Goal: Information Seeking & Learning: Check status

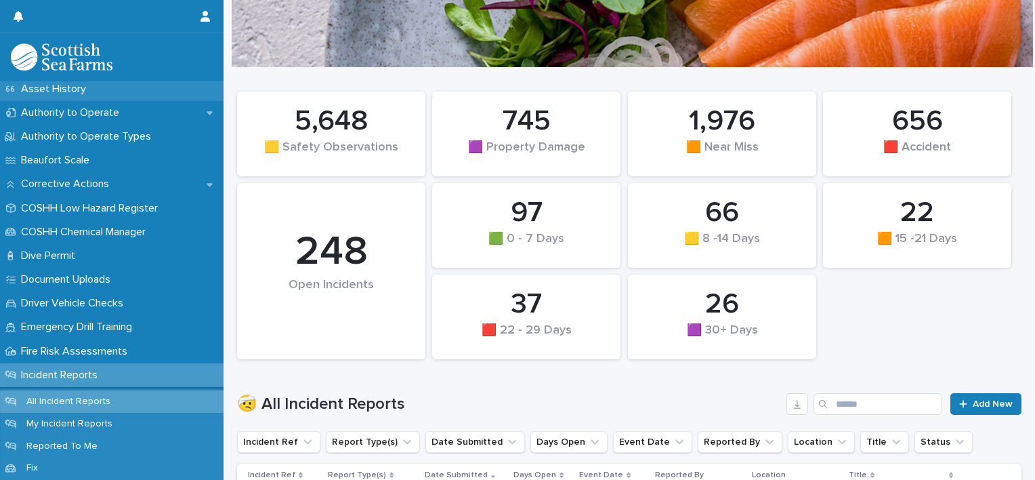
scroll to position [271, 0]
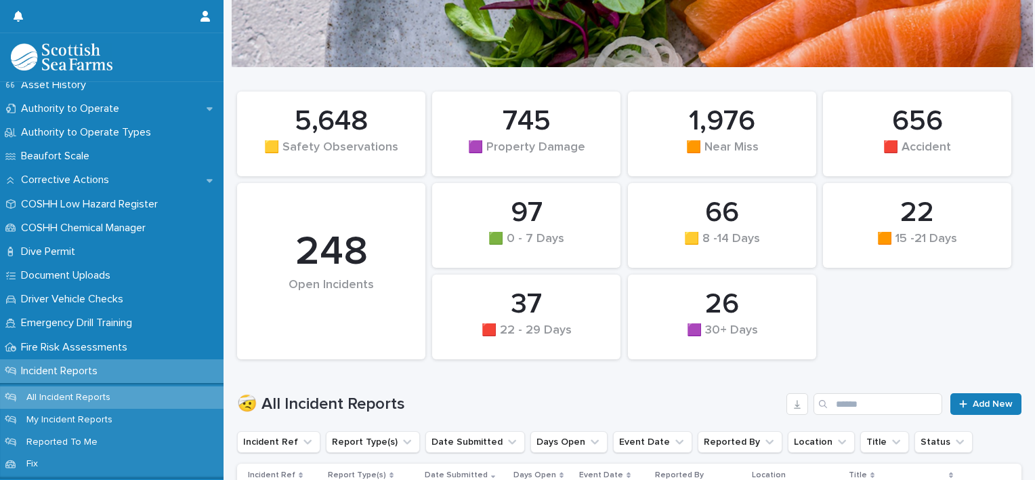
click at [103, 373] on p "Incident Reports" at bounding box center [62, 370] width 93 height 13
click at [994, 404] on span "Add New" at bounding box center [993, 402] width 40 height 9
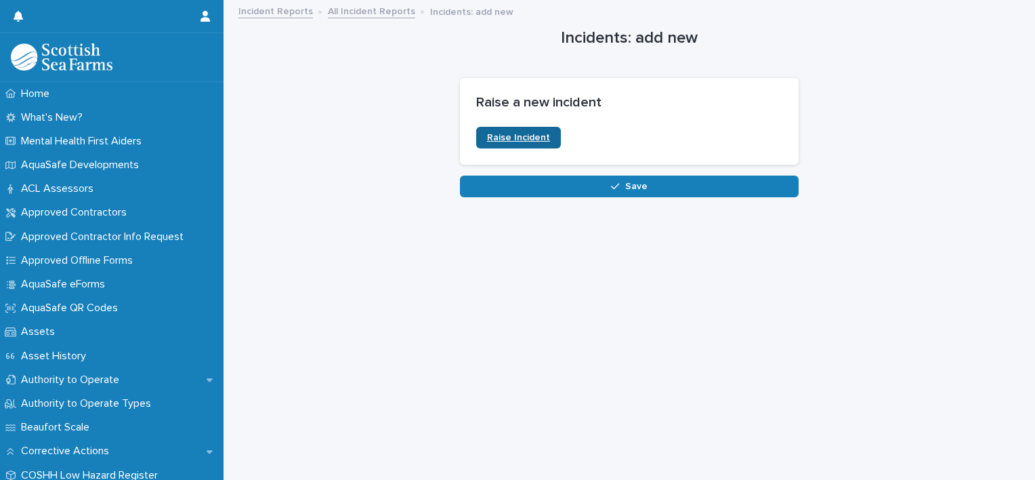
click at [531, 144] on link "Raise Incident" at bounding box center [518, 138] width 85 height 22
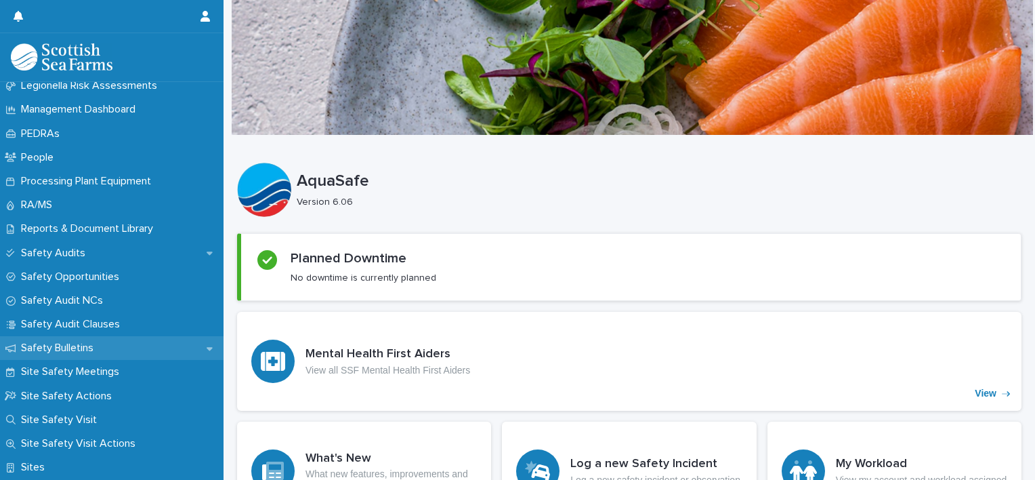
scroll to position [610, 0]
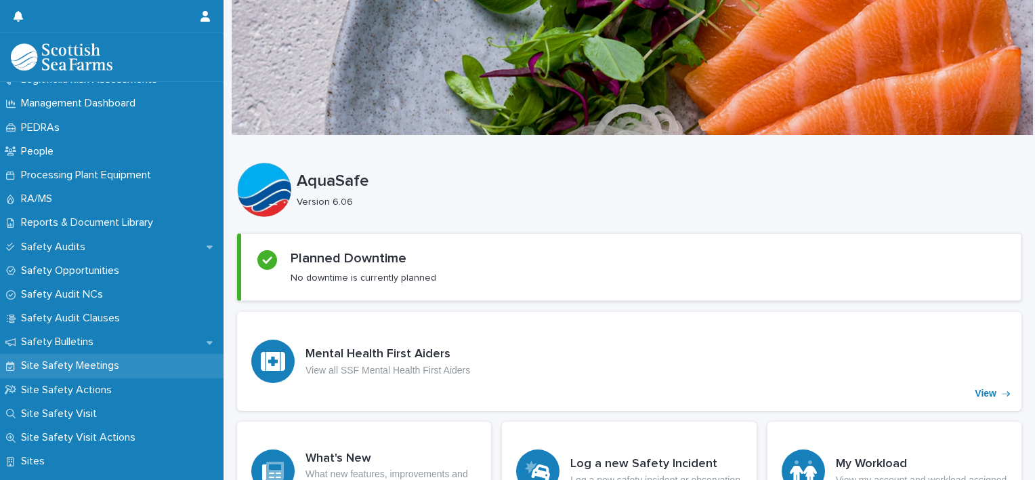
click at [103, 368] on p "Site Safety Meetings" at bounding box center [73, 365] width 114 height 13
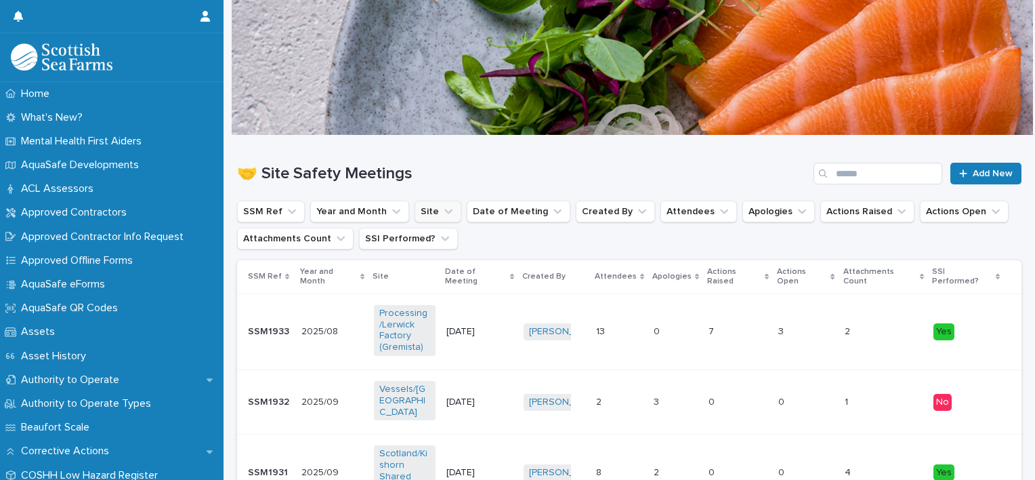
click at [442, 205] on icon "Site" at bounding box center [449, 212] width 14 height 14
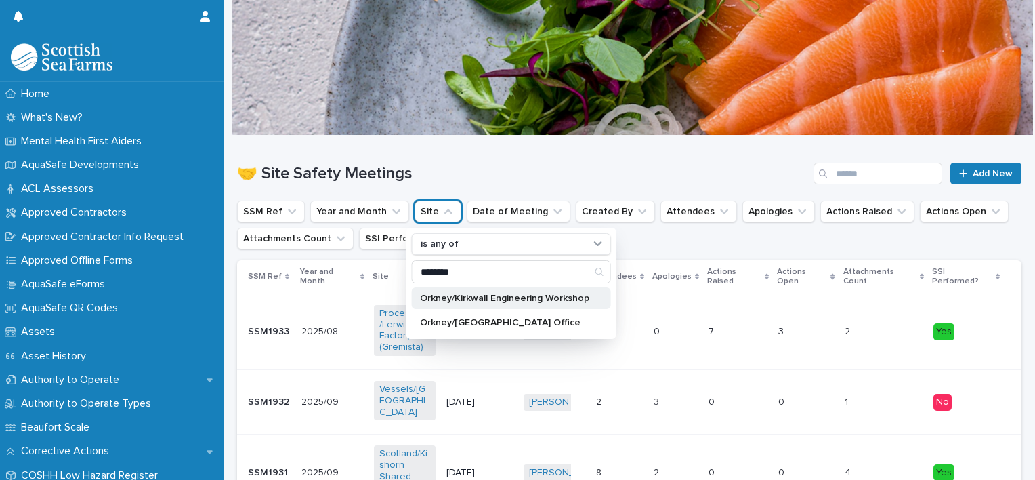
type input "********"
click at [570, 295] on p "Orkney/Kirkwall Engineering Workshop" at bounding box center [504, 297] width 169 height 9
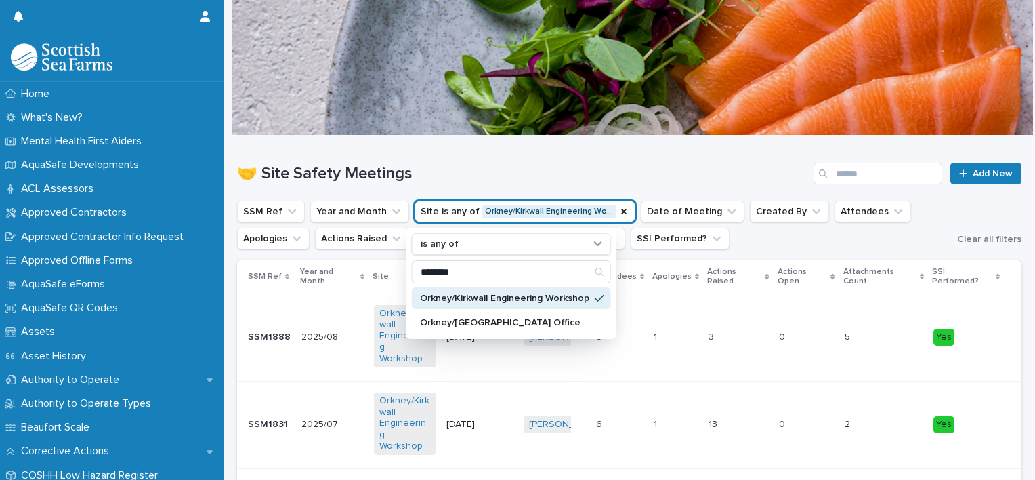
click at [540, 294] on p "Orkney/Kirkwall Engineering Workshop" at bounding box center [504, 297] width 169 height 9
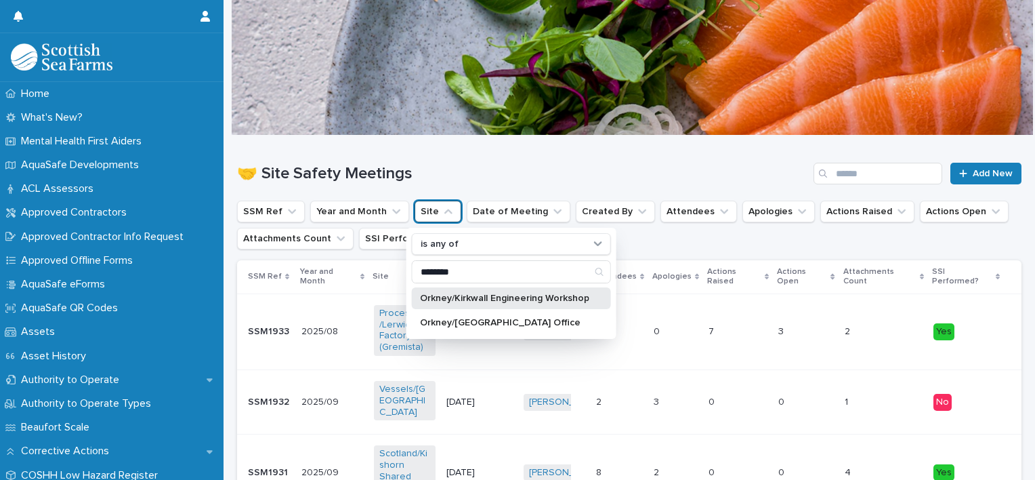
click at [448, 293] on p "Orkney/Kirkwall Engineering Workshop" at bounding box center [504, 297] width 169 height 9
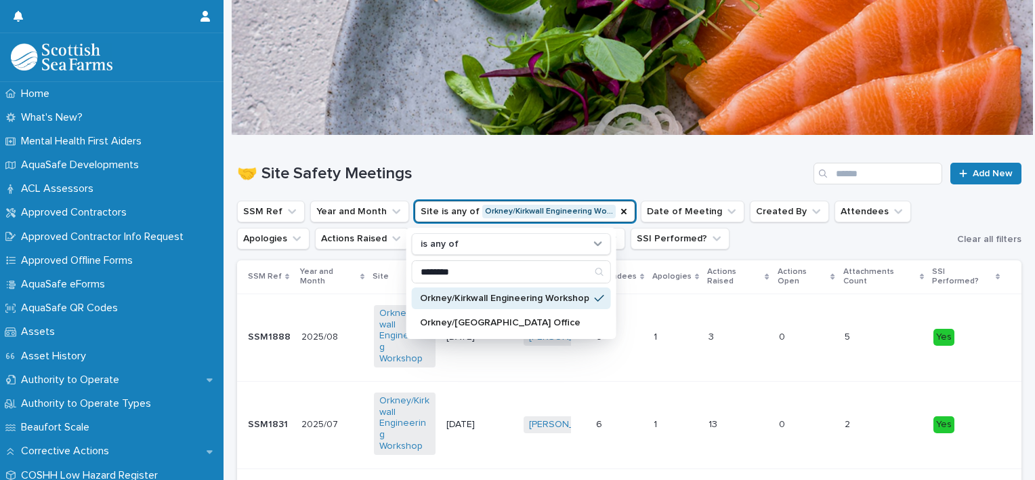
click at [708, 159] on div "🤝 Site Safety Meetings Add New" at bounding box center [629, 167] width 784 height 65
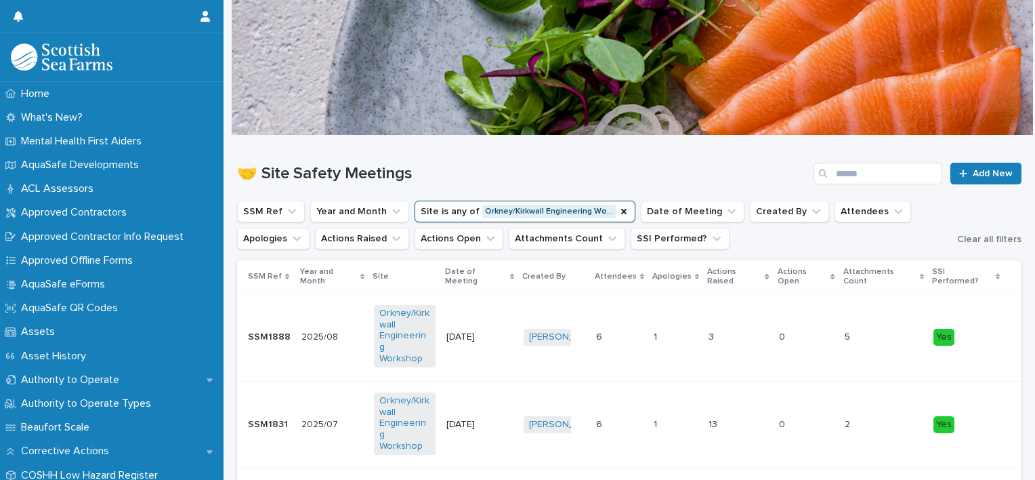
click at [480, 331] on p "22/8/2025" at bounding box center [477, 337] width 62 height 12
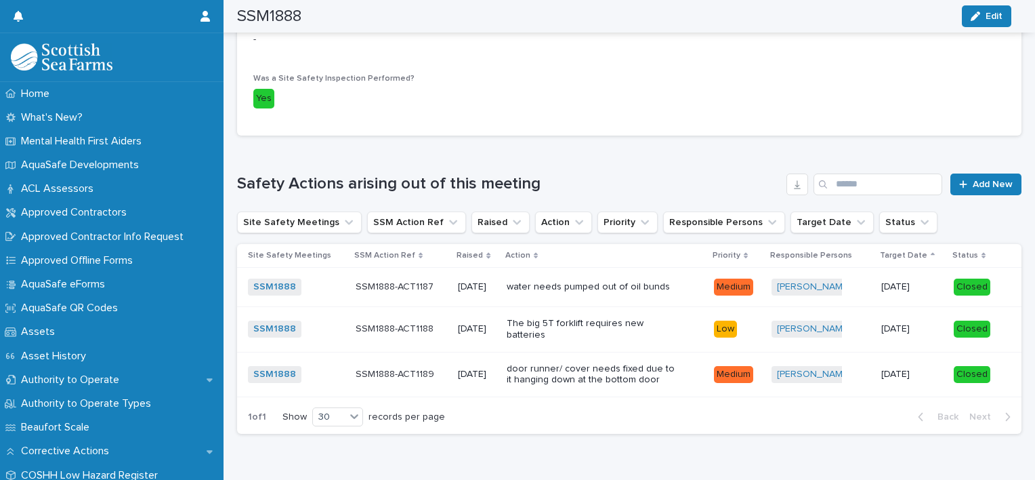
scroll to position [745, 0]
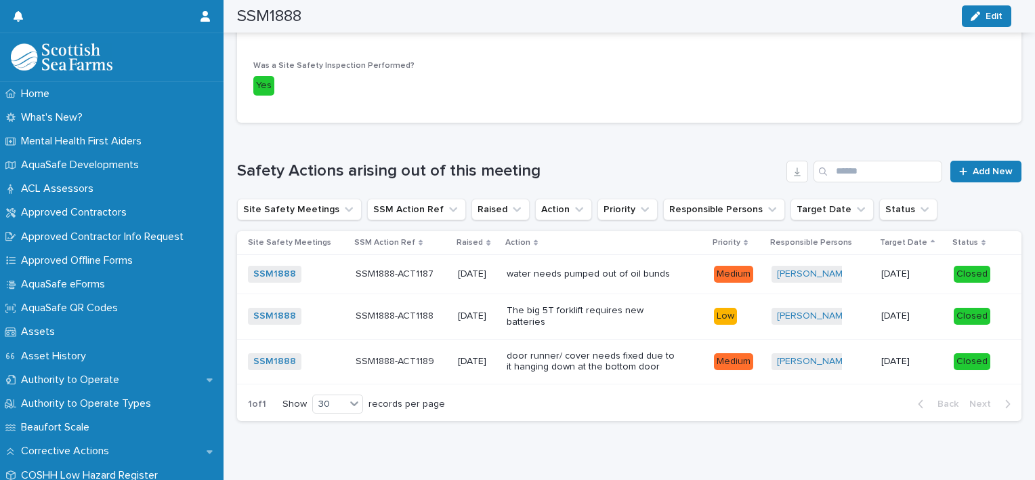
click at [520, 350] on p "door runner/ cover needs fixed due to it hanging down at the bottom door" at bounding box center [591, 361] width 169 height 23
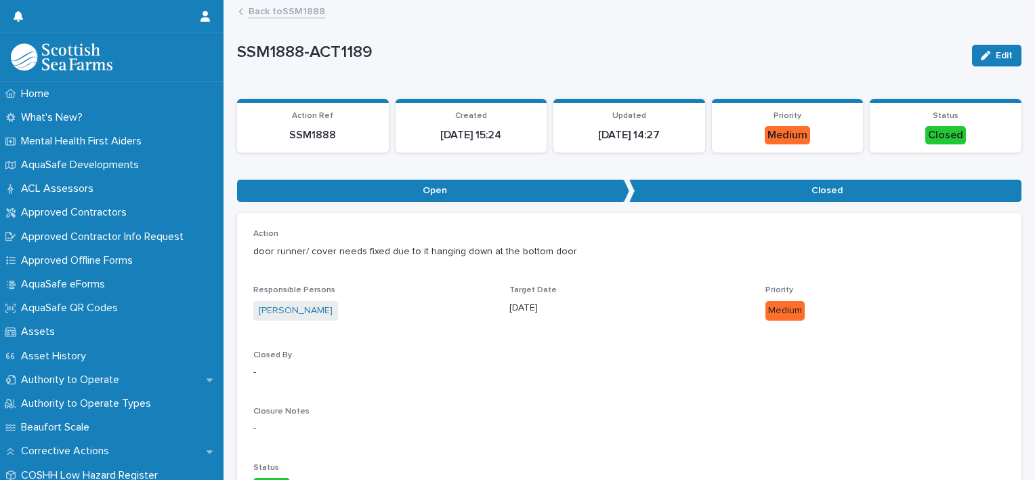
click at [560, 249] on p "door runner/ cover needs fixed due to it hanging down at the bottom door" at bounding box center [629, 252] width 752 height 14
drag, startPoint x: 560, startPoint y: 247, endPoint x: 250, endPoint y: 249, distance: 310.2
click at [250, 249] on div "Action door runner/ cover needs fixed due to it hanging down at the bottom door…" at bounding box center [629, 369] width 784 height 312
drag, startPoint x: 250, startPoint y: 249, endPoint x: 282, endPoint y: 249, distance: 32.5
copy p "door runner/ cover needs fixed due to it hanging down at the bottom door"
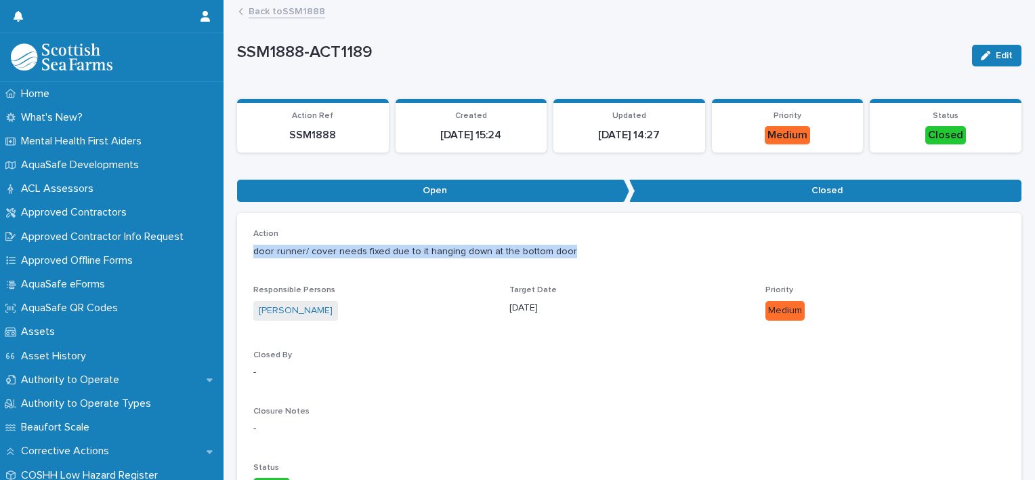
click at [298, 9] on link "Back to SSM1888" at bounding box center [287, 11] width 77 height 16
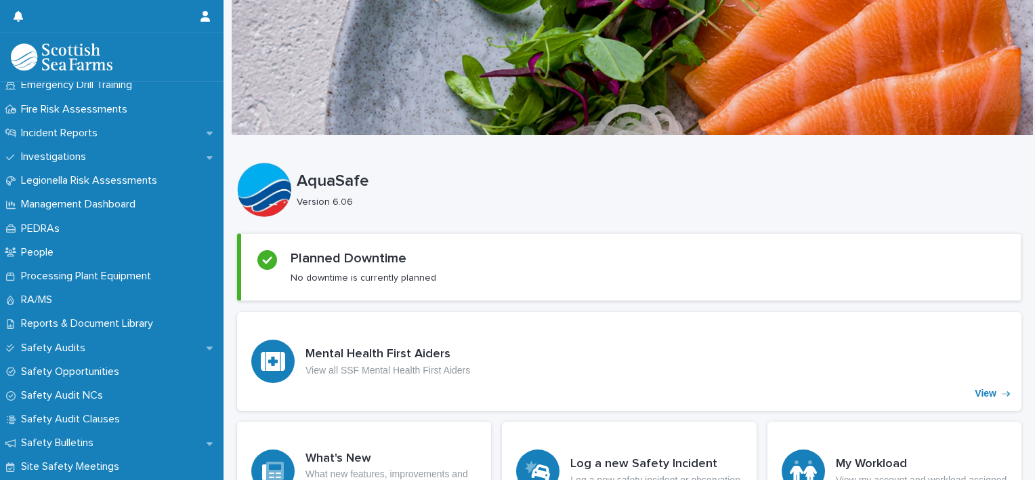
scroll to position [507, 0]
click at [103, 135] on p "Incident Reports" at bounding box center [62, 134] width 93 height 13
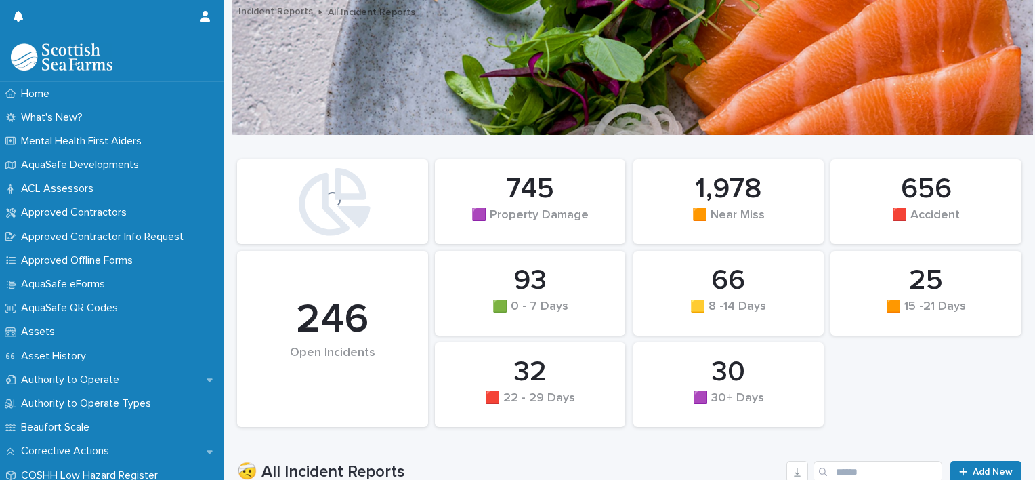
scroll to position [203, 0]
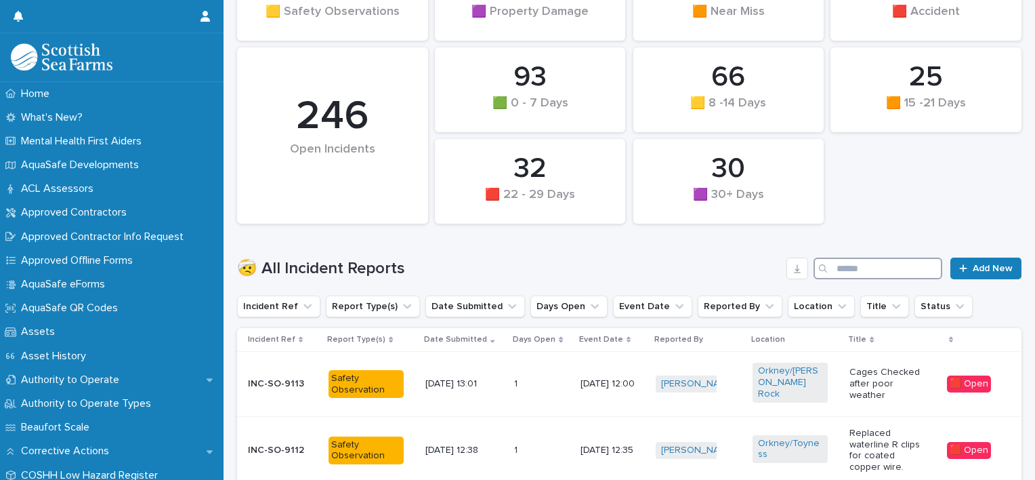
click at [859, 268] on input "Search" at bounding box center [877, 268] width 129 height 22
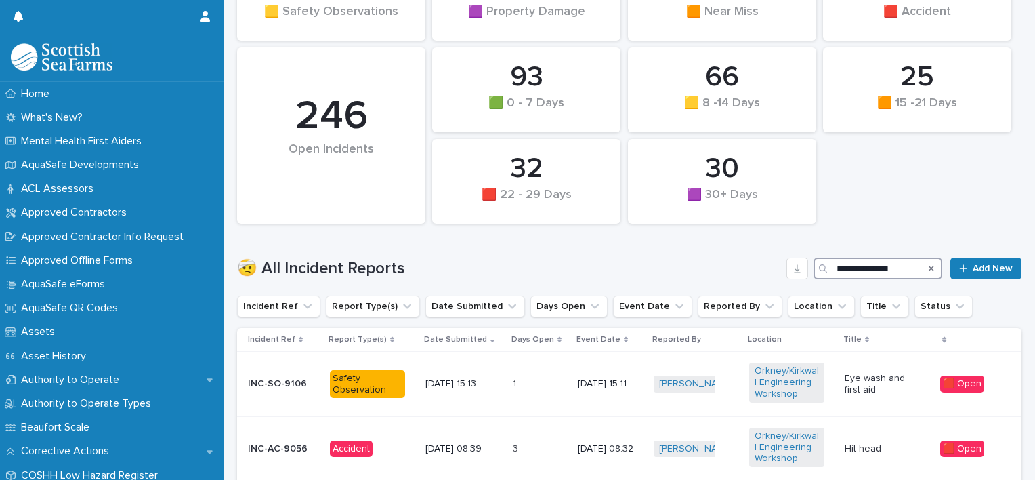
scroll to position [466, 0]
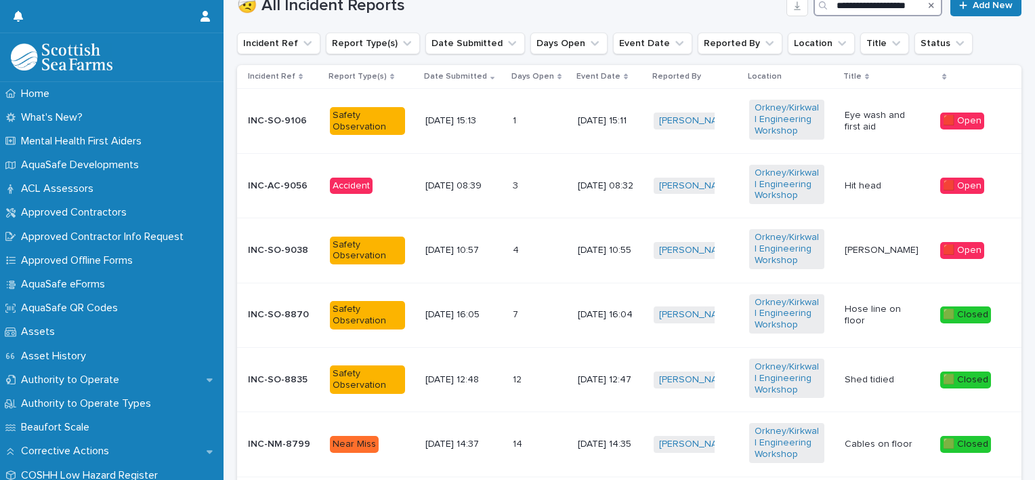
type input "**********"
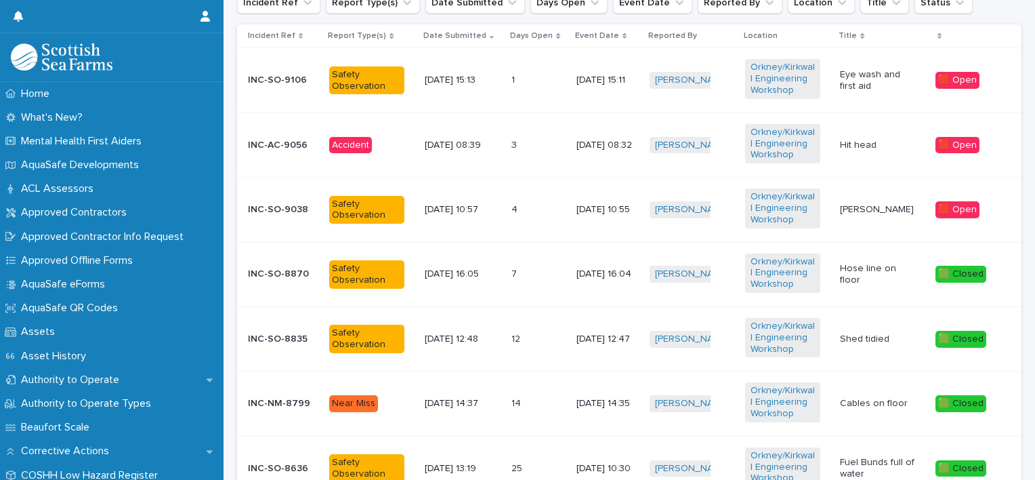
scroll to position [303, 0]
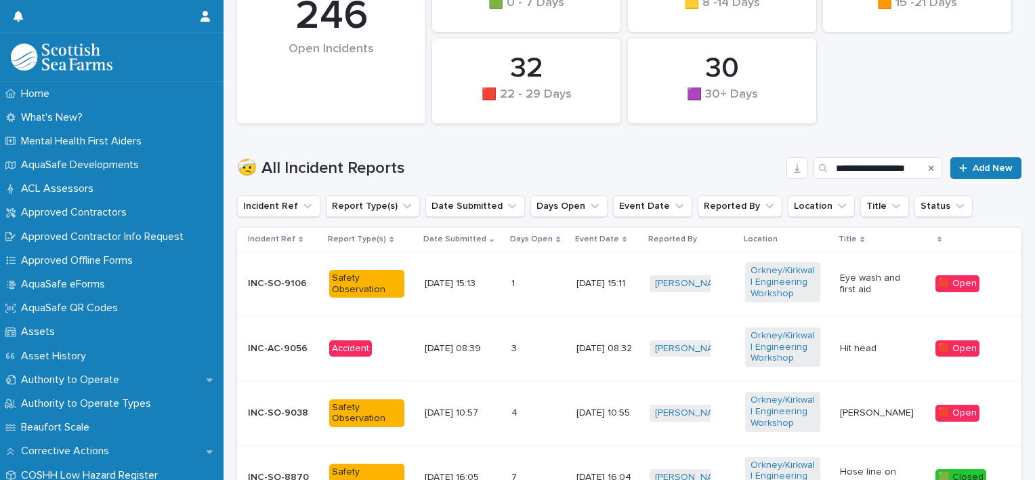
click at [870, 340] on div "Hit head" at bounding box center [877, 347] width 75 height 14
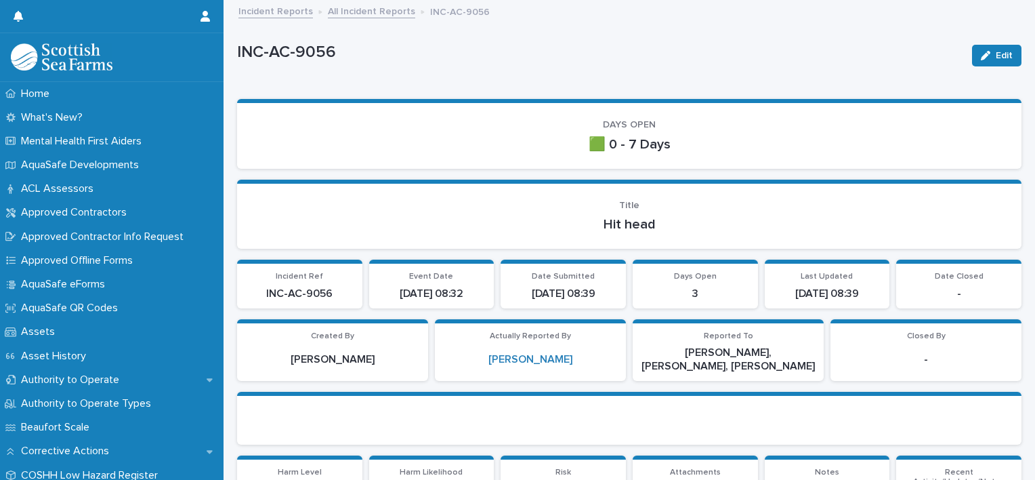
click at [364, 14] on link "All Incident Reports" at bounding box center [371, 11] width 87 height 16
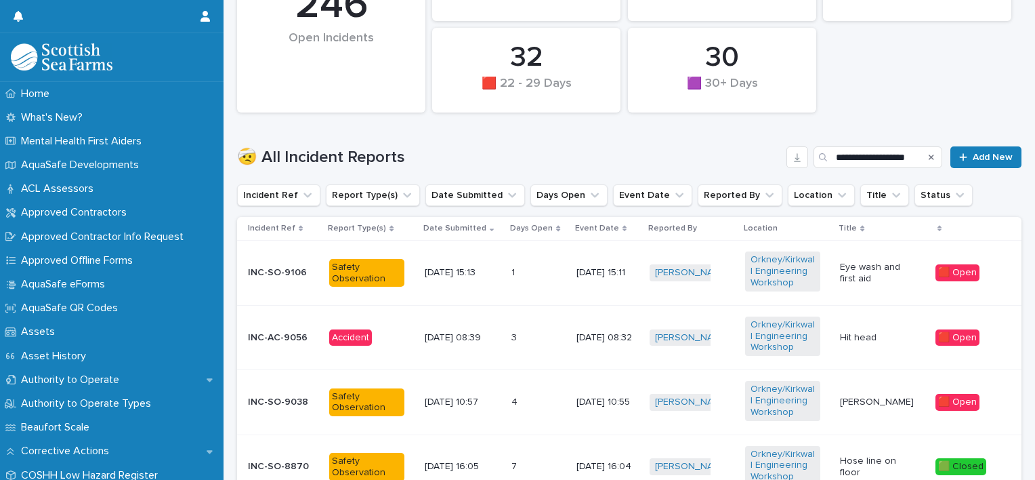
scroll to position [339, 0]
